Goal: Navigation & Orientation: Find specific page/section

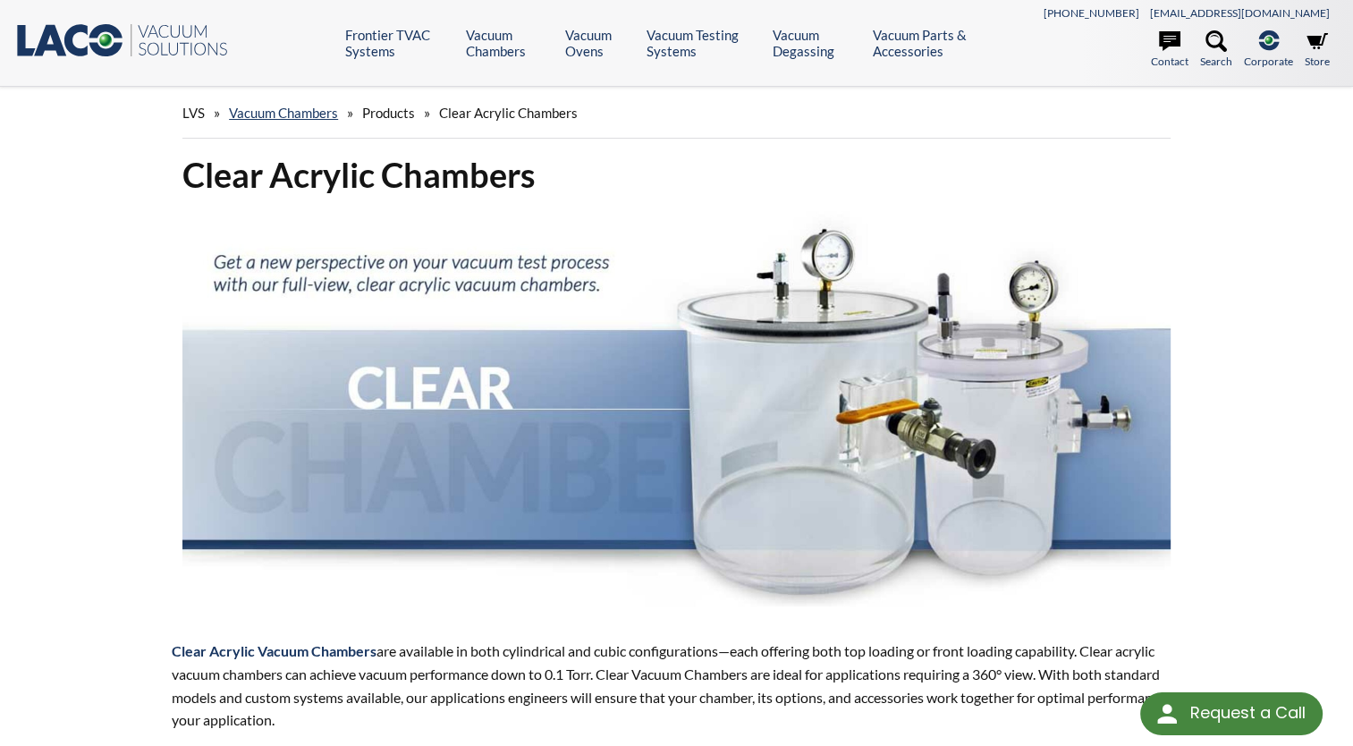
scroll to position [2153, 0]
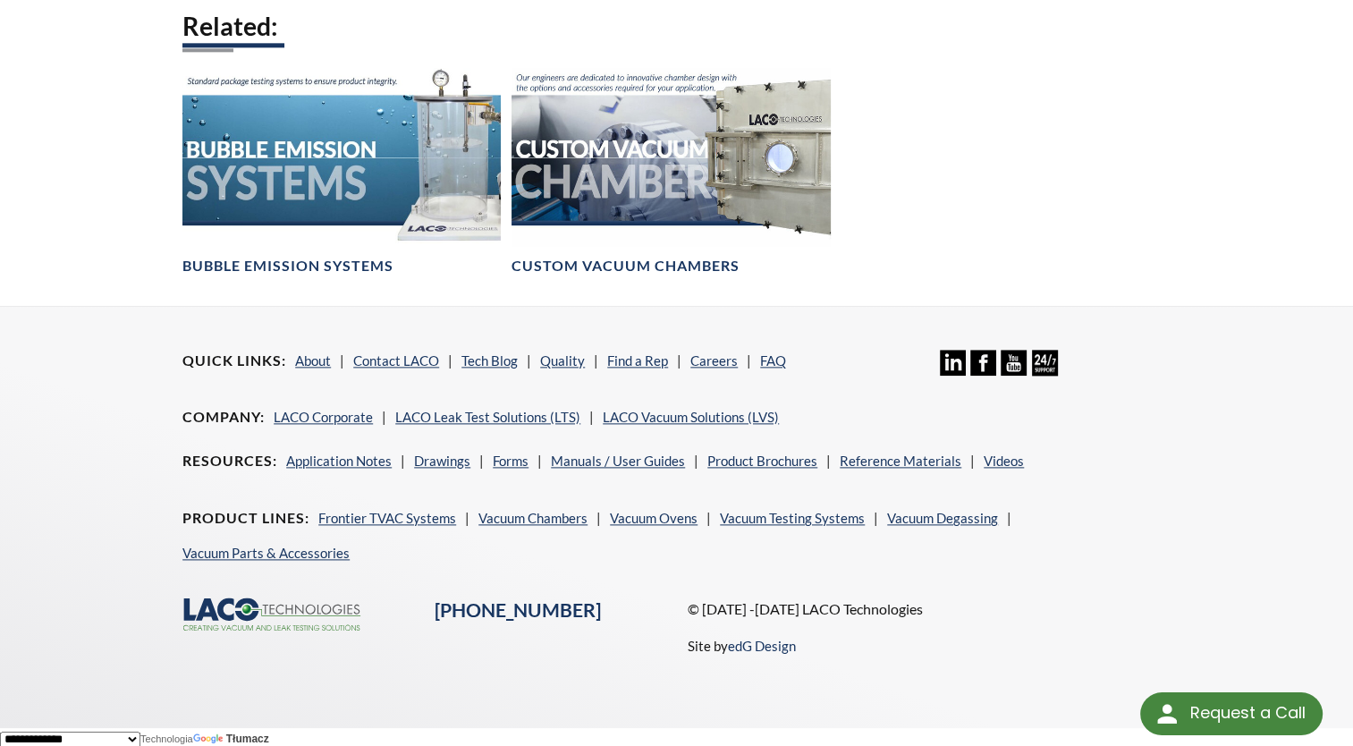
click at [783, 361] on ul "Quick Links About Contact LACO Tech Blog Quality Find a Rep Careers FAQ" at bounding box center [488, 367] width 612 height 35
click at [773, 356] on link "FAQ" at bounding box center [773, 360] width 26 height 16
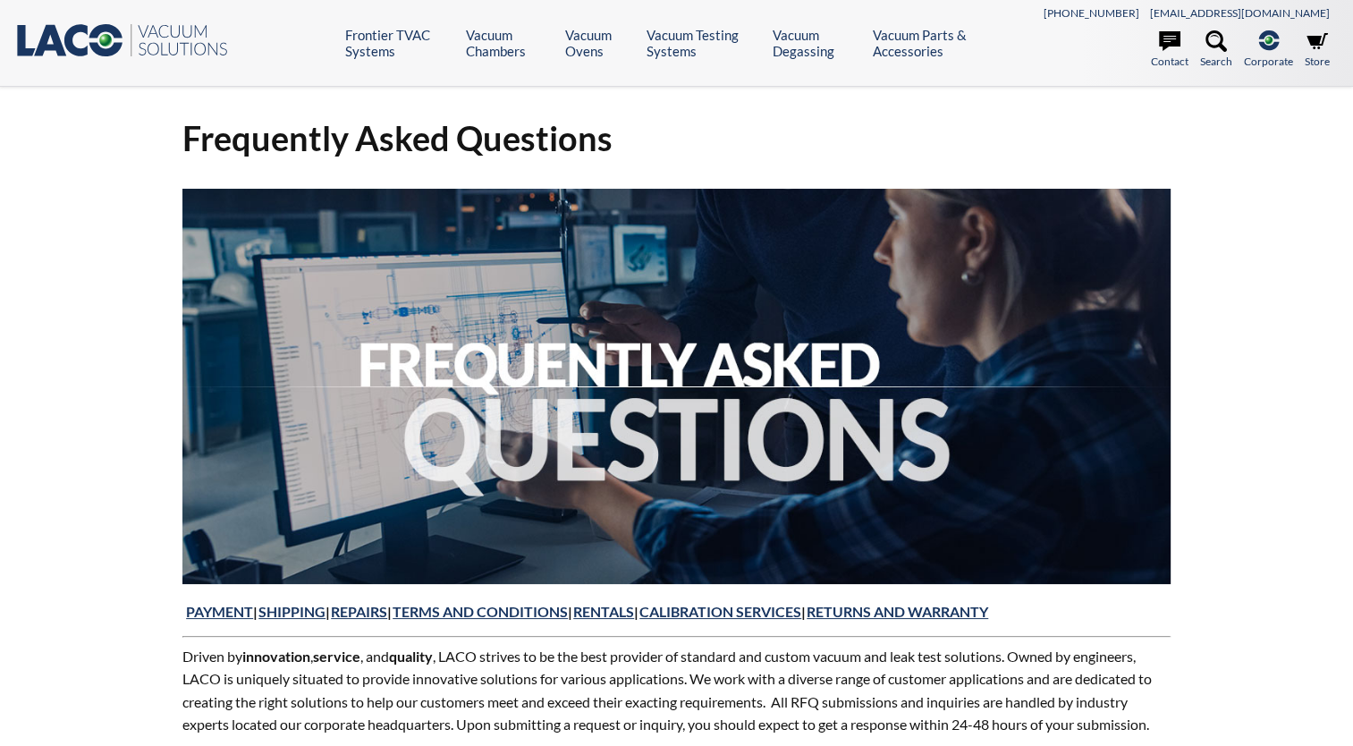
select select "Widżet języka Tłumacza"
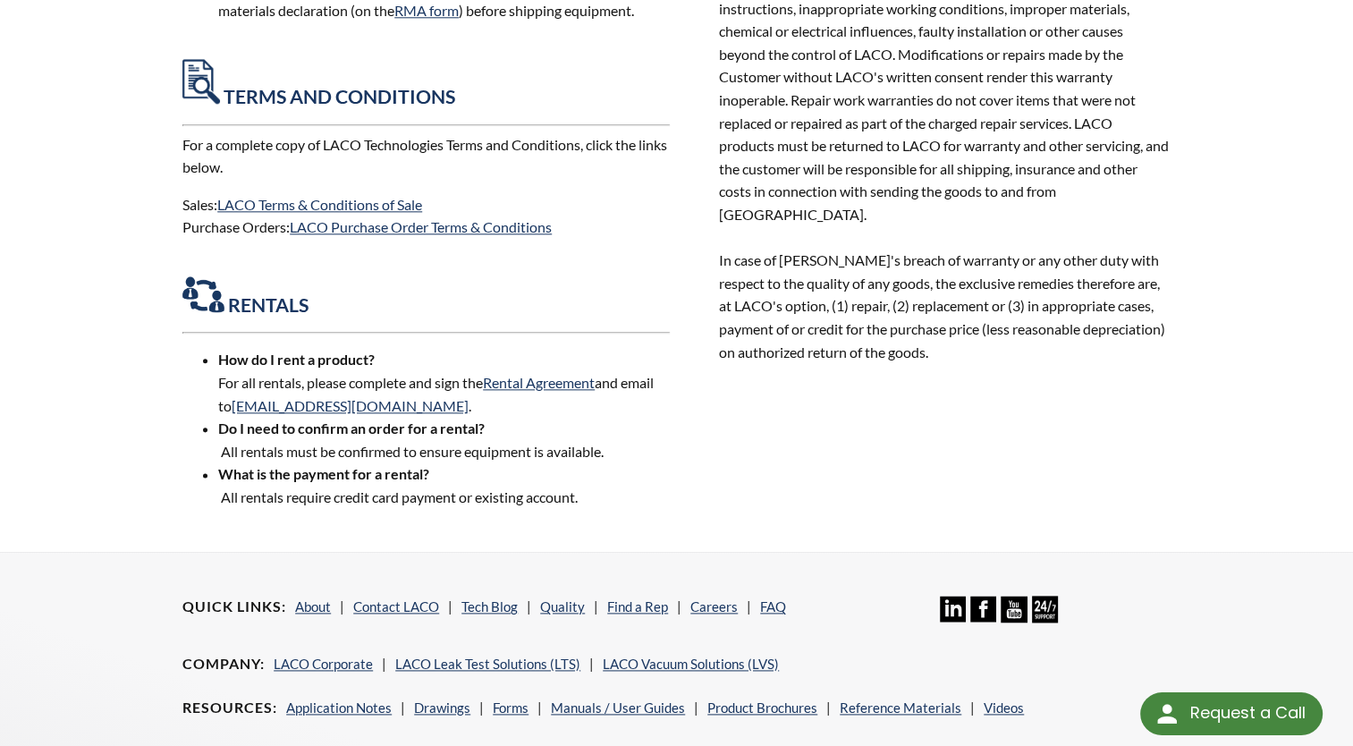
scroll to position [2324, 0]
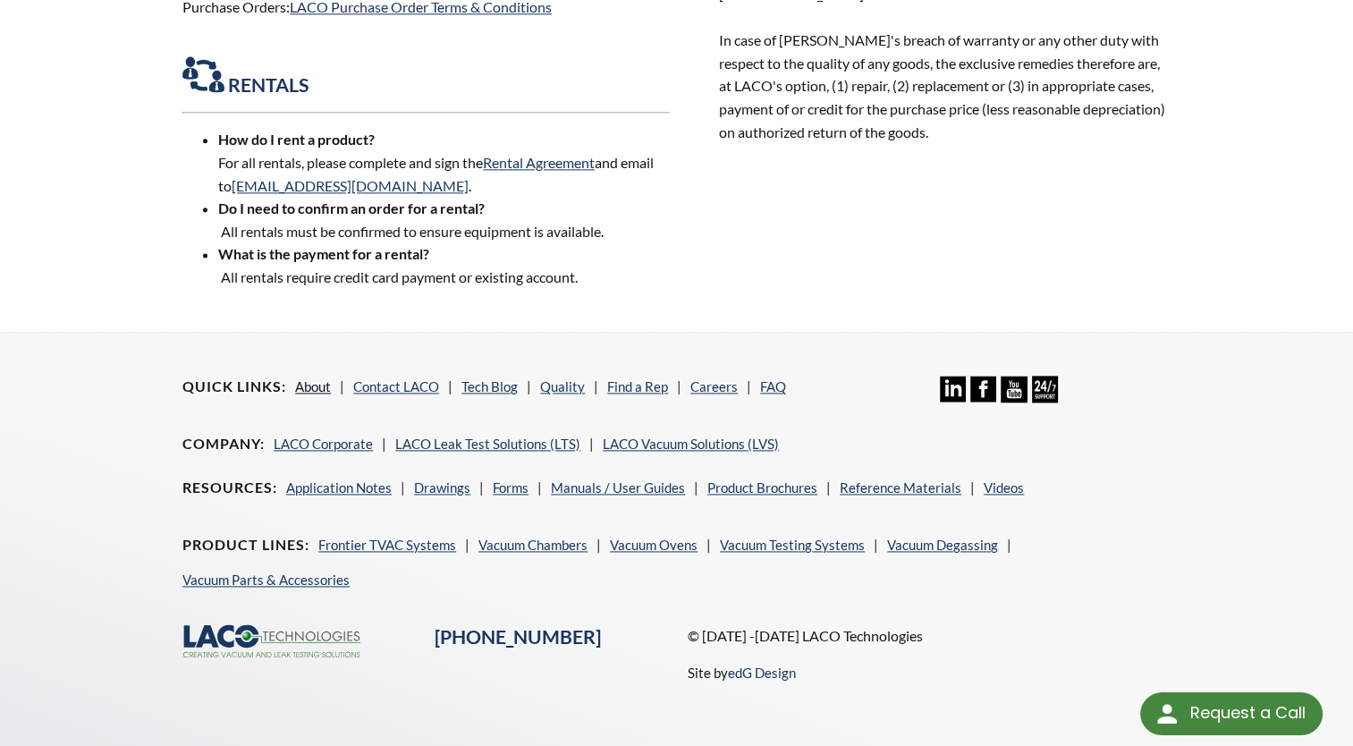
click at [308, 378] on link "About" at bounding box center [313, 386] width 36 height 16
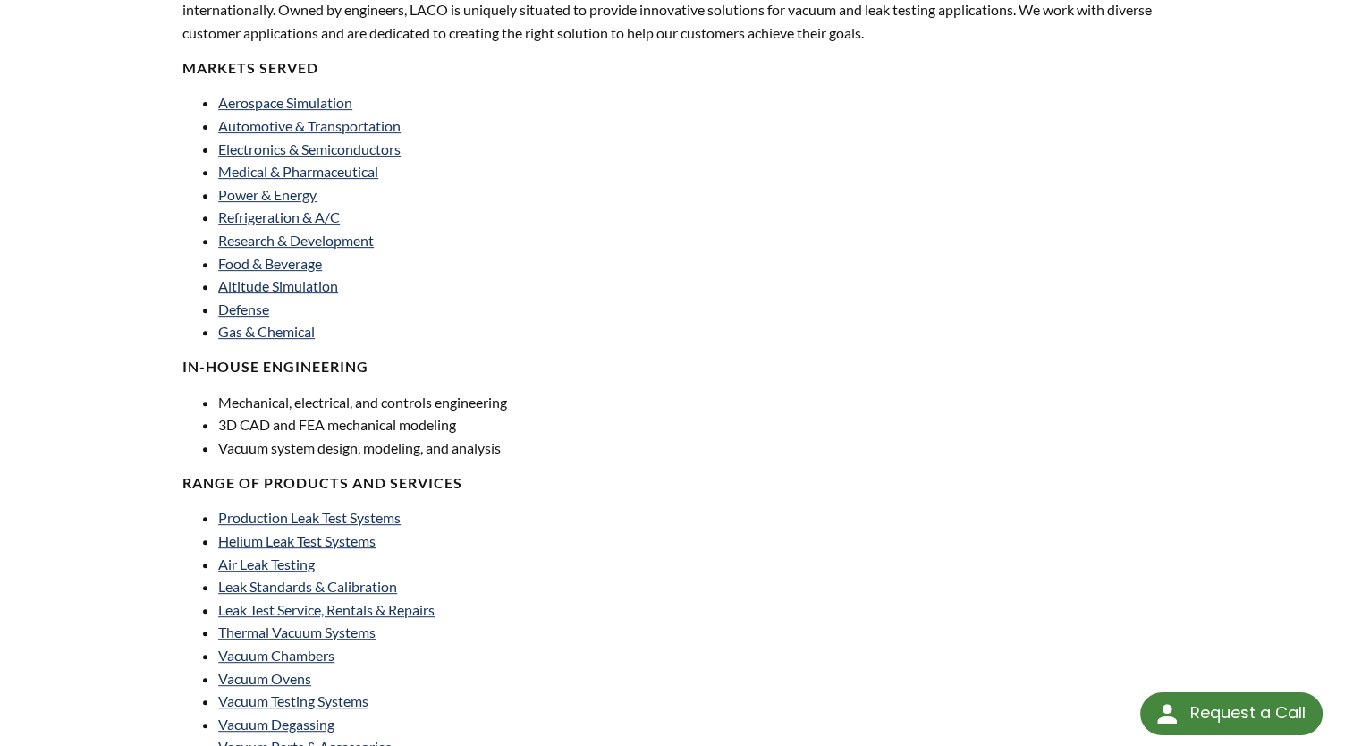
drag, startPoint x: 571, startPoint y: 90, endPoint x: 584, endPoint y: 44, distance: 48.2
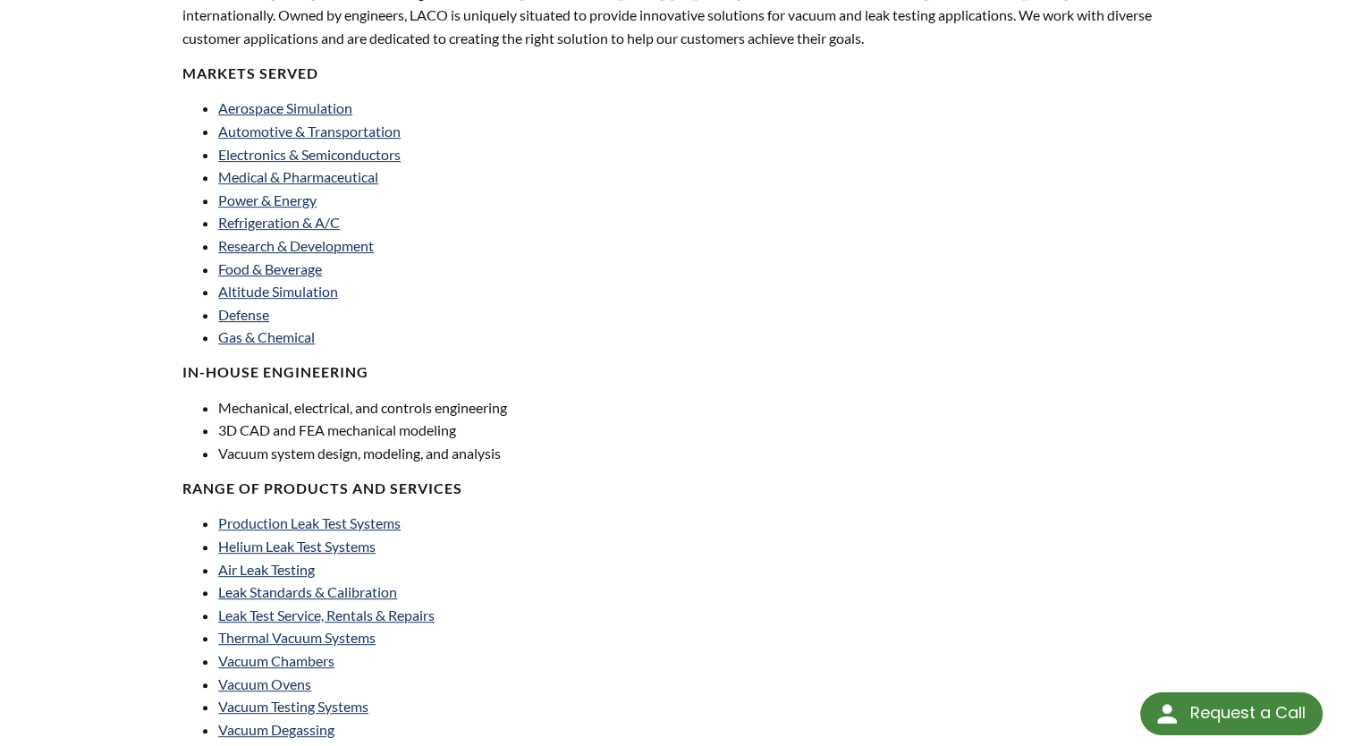
scroll to position [594, 0]
